Goal: Task Accomplishment & Management: Use online tool/utility

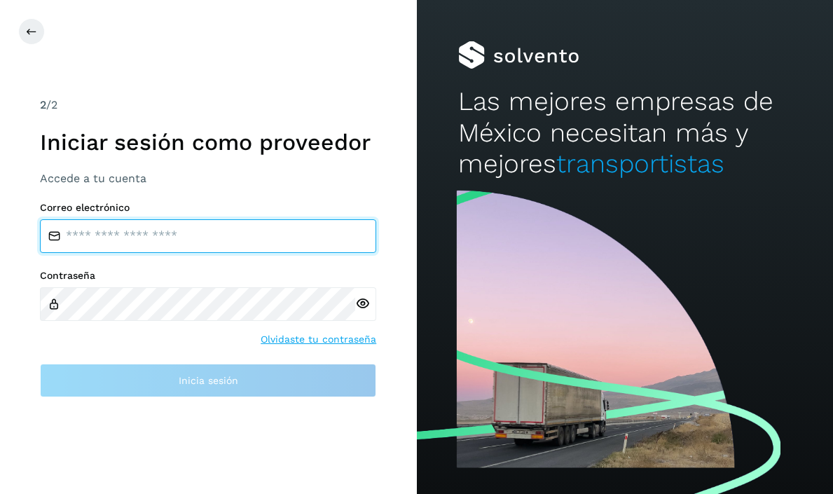
click at [347, 231] on input "email" at bounding box center [208, 236] width 336 height 34
type input "**********"
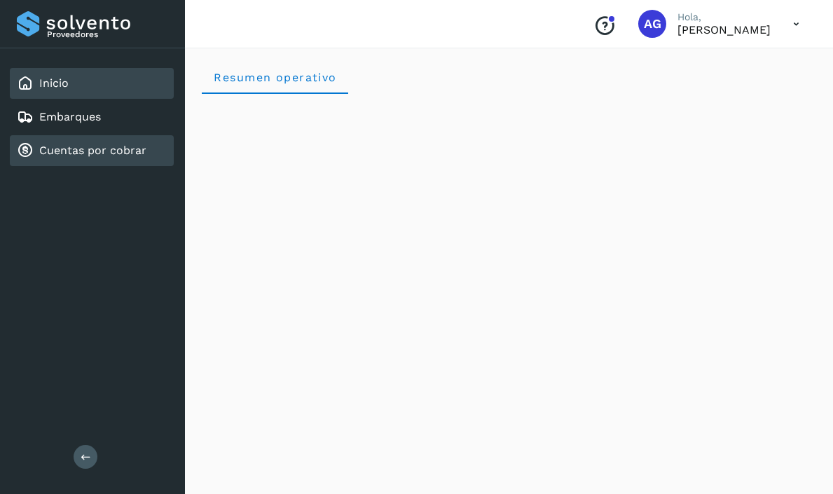
click at [59, 159] on div "Cuentas por cobrar" at bounding box center [92, 150] width 164 height 31
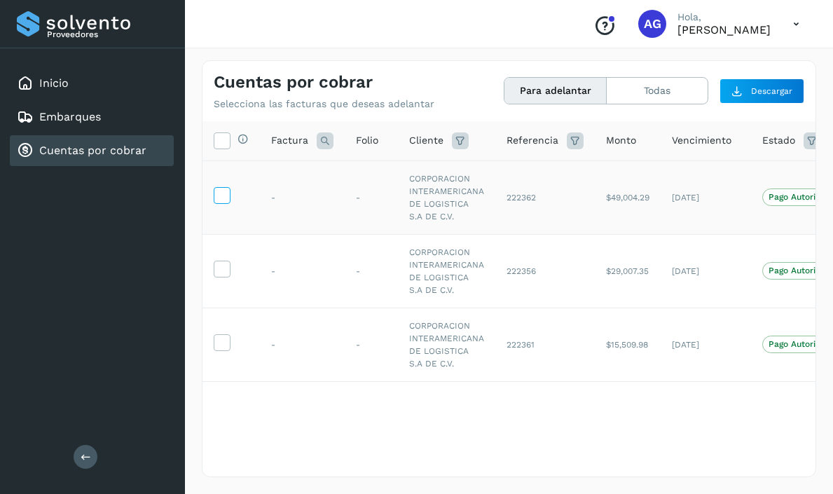
click at [224, 198] on icon at bounding box center [221, 194] width 15 height 15
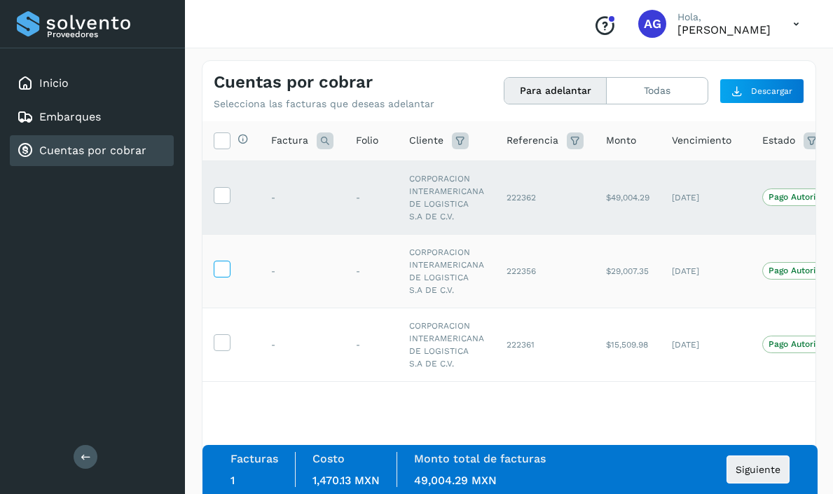
click at [218, 271] on icon at bounding box center [221, 268] width 15 height 15
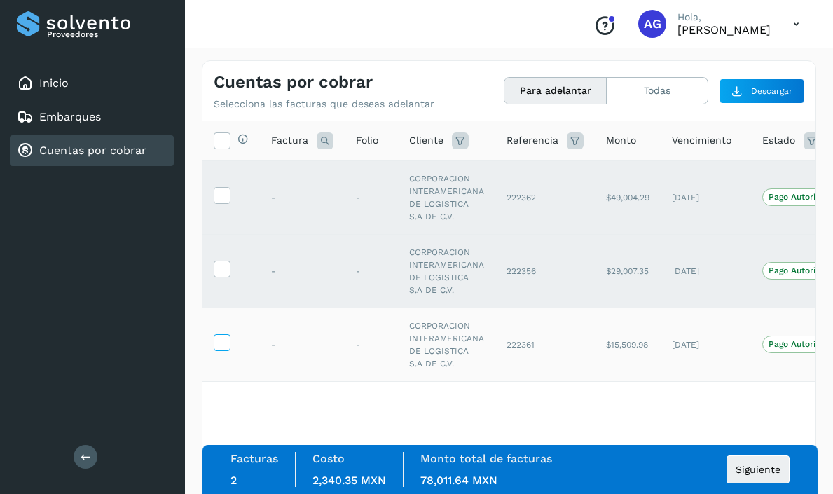
click at [222, 346] on icon at bounding box center [221, 341] width 15 height 15
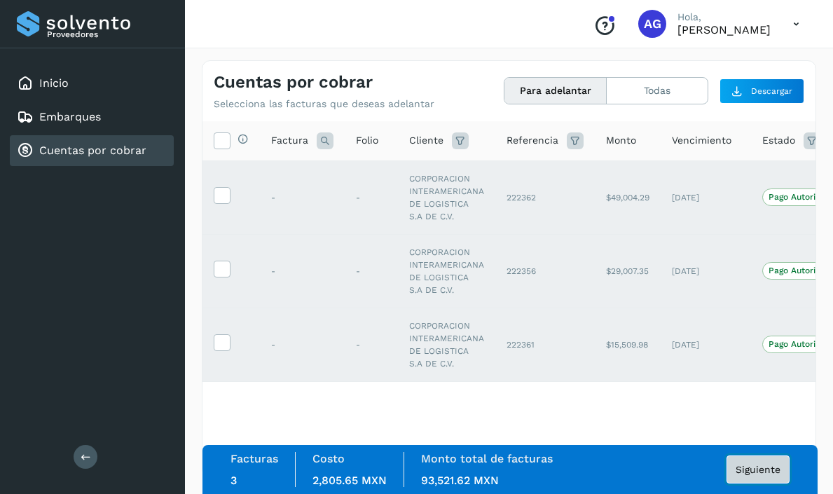
click at [753, 473] on span "Siguiente" at bounding box center [758, 470] width 45 height 10
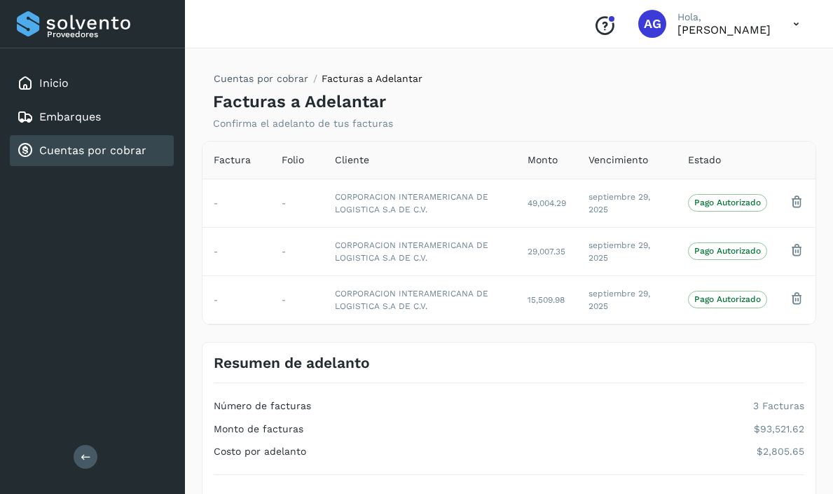
scroll to position [107, 0]
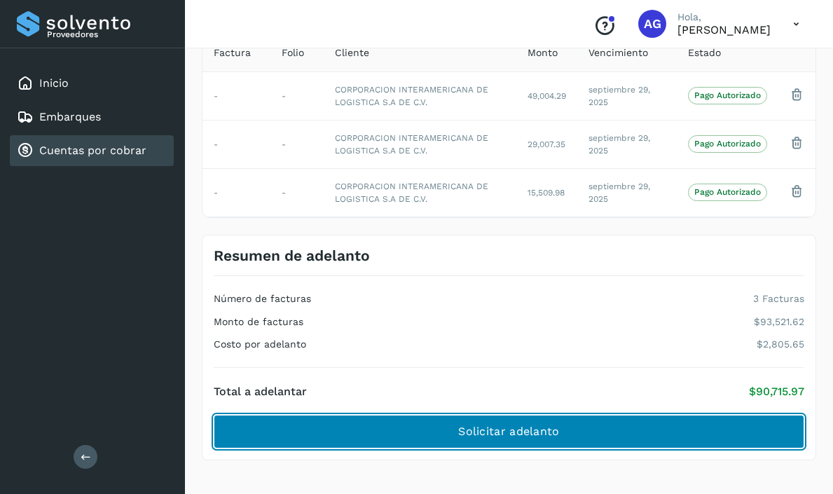
click at [563, 434] on button "Solicitar adelanto" at bounding box center [509, 432] width 591 height 34
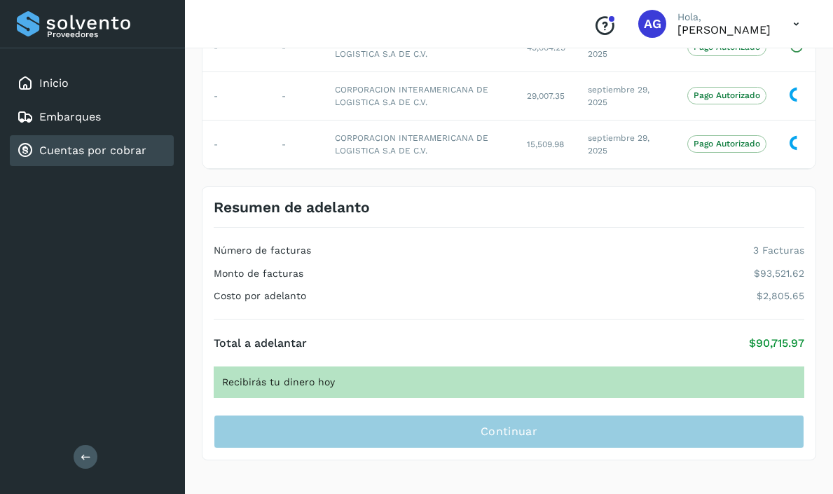
scroll to position [0, 0]
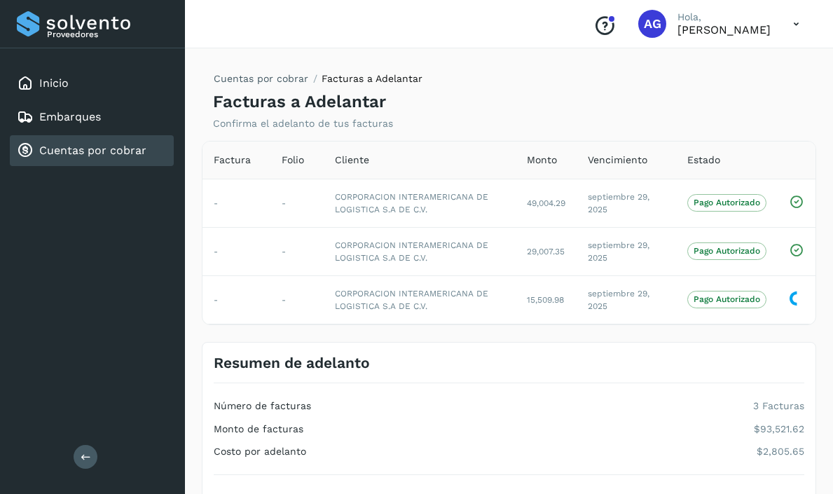
click at [105, 154] on link "Cuentas por cobrar" at bounding box center [92, 150] width 107 height 13
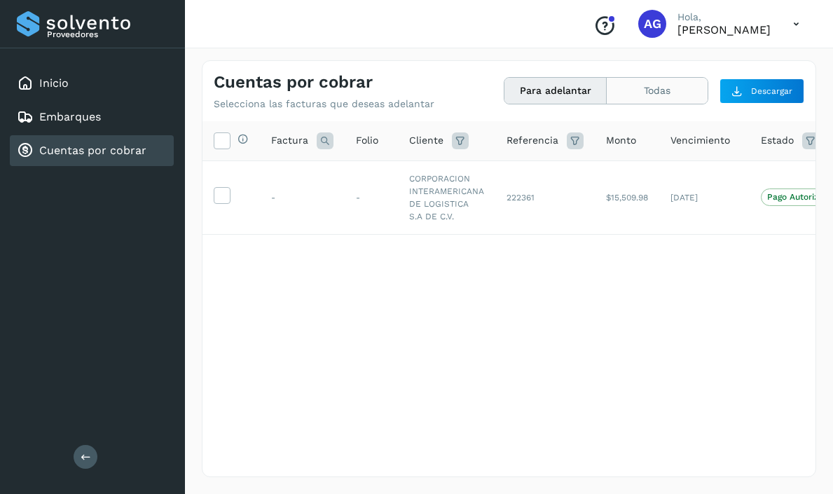
click at [632, 84] on button "Todas" at bounding box center [657, 91] width 101 height 26
